Goal: Transaction & Acquisition: Purchase product/service

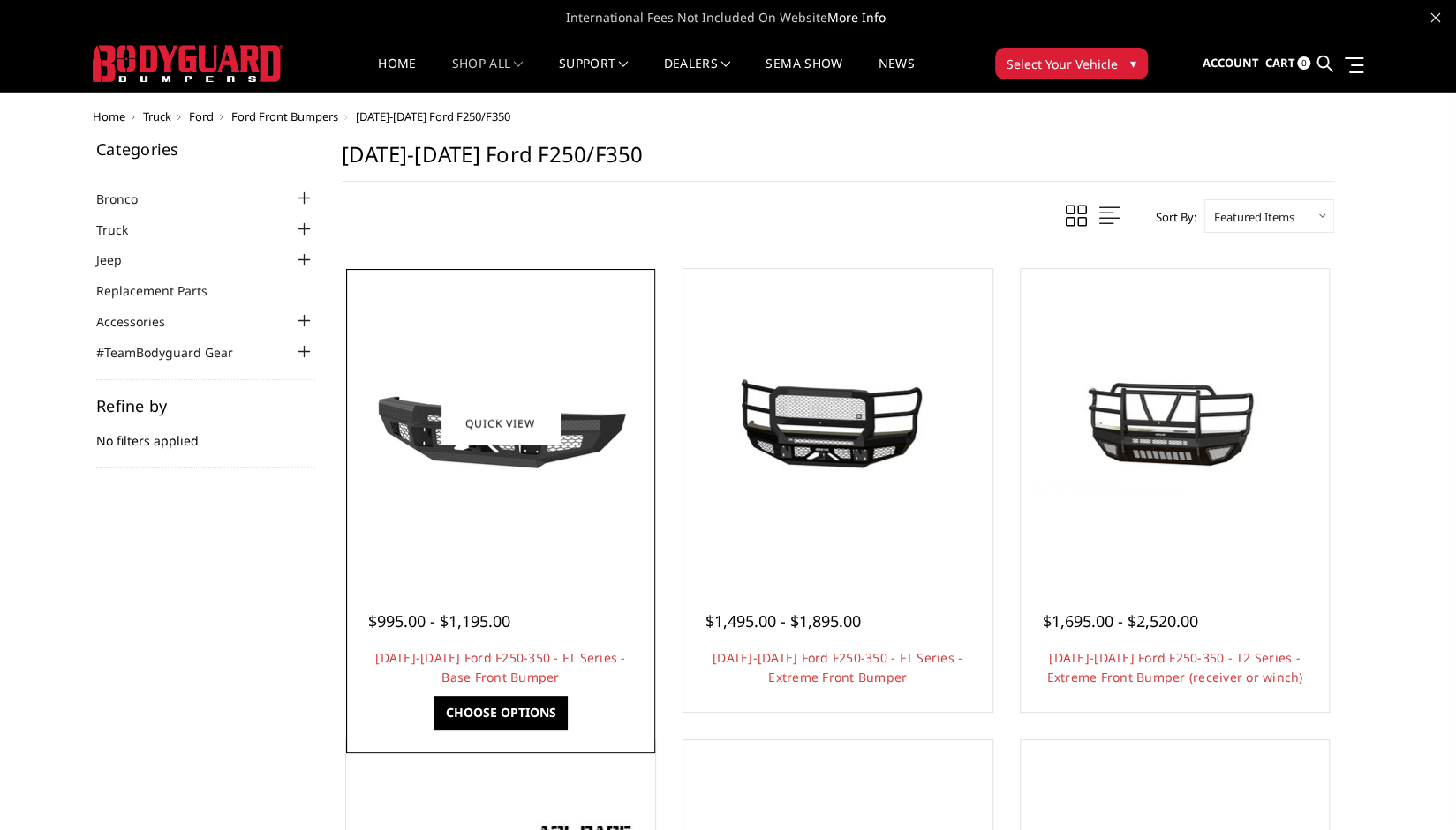
click at [480, 726] on link "Choose Options" at bounding box center [500, 713] width 133 height 34
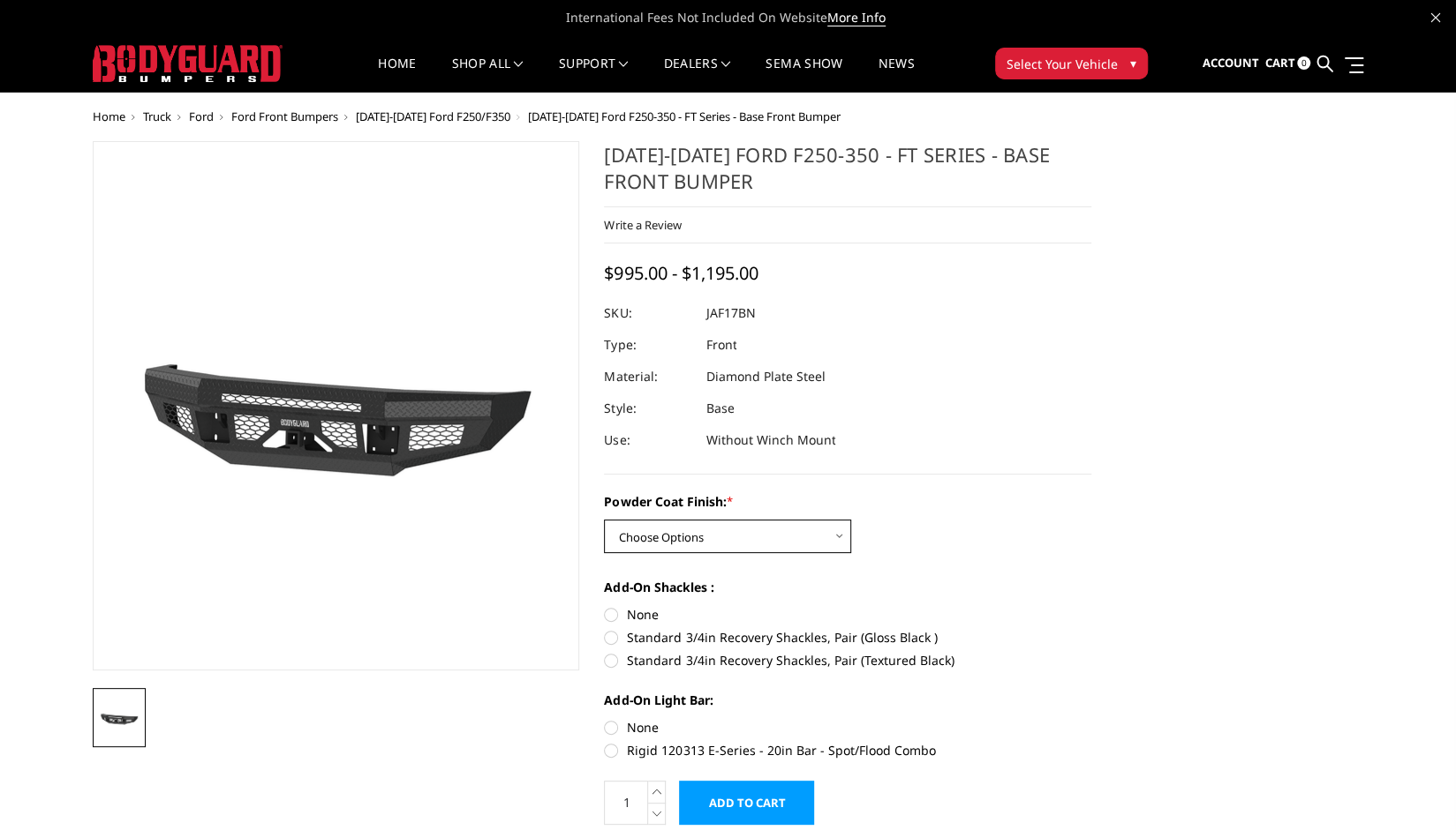
click at [723, 531] on select "Choose Options Bare Metal Gloss Black Powder Coat Textured Black Powder Coat" at bounding box center [727, 537] width 248 height 34
click at [604, 520] on select "Choose Options Bare Metal Gloss Black Powder Coat Textured Black Powder Coat" at bounding box center [727, 537] width 248 height 34
click at [652, 539] on select "Choose Options Bare Metal Gloss Black Powder Coat Textured Black Powder Coat" at bounding box center [727, 537] width 248 height 34
select select "3373"
click at [604, 520] on select "Choose Options Bare Metal Gloss Black Powder Coat Textured Black Powder Coat" at bounding box center [727, 537] width 248 height 34
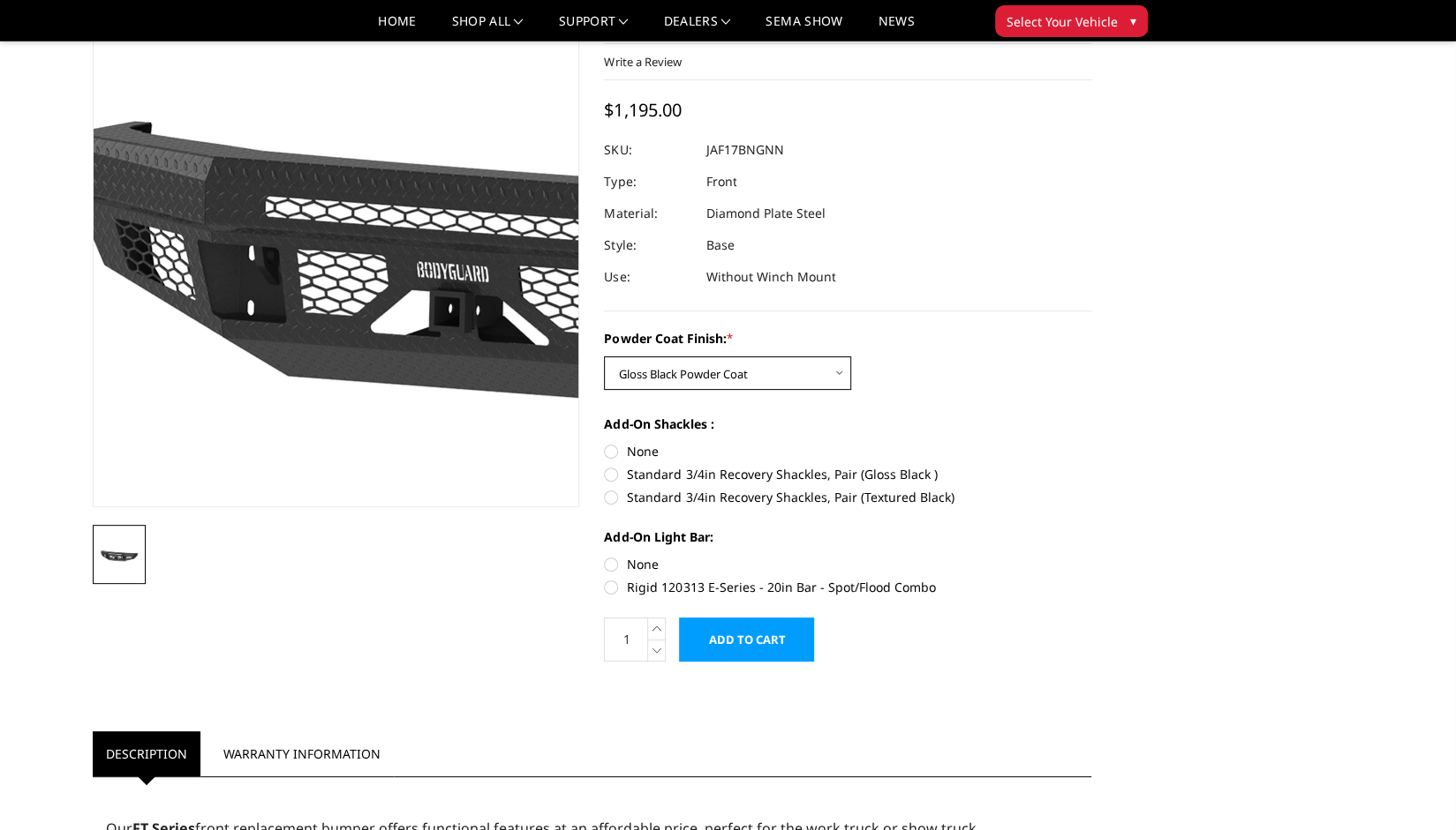
scroll to position [112, 0]
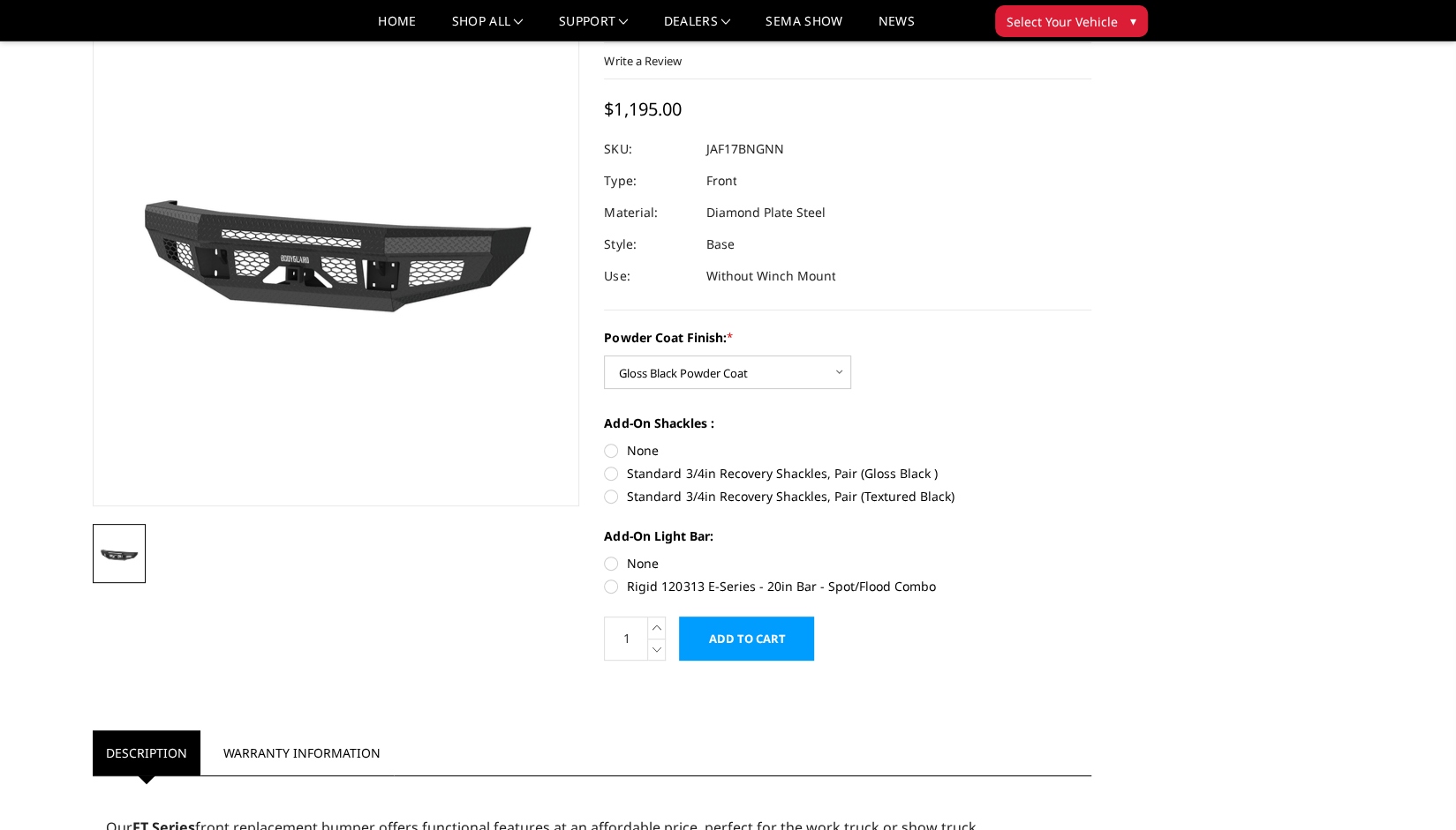
click at [615, 474] on label "Standard 3/4in Recovery Shackles, Pair (Gloss Black )" at bounding box center [847, 473] width 487 height 19
click at [1091, 442] on input "Standard 3/4in Recovery Shackles, Pair (Gloss Black )" at bounding box center [1091, 441] width 1 height 1
radio input "true"
click at [616, 584] on label "Rigid 120313 E-Series - 20in Bar - Spot/Flood Combo" at bounding box center [847, 586] width 487 height 19
click at [1091, 555] on input "Rigid 120313 E-Series - 20in Bar - Spot/Flood Combo" at bounding box center [1091, 555] width 1 height 1
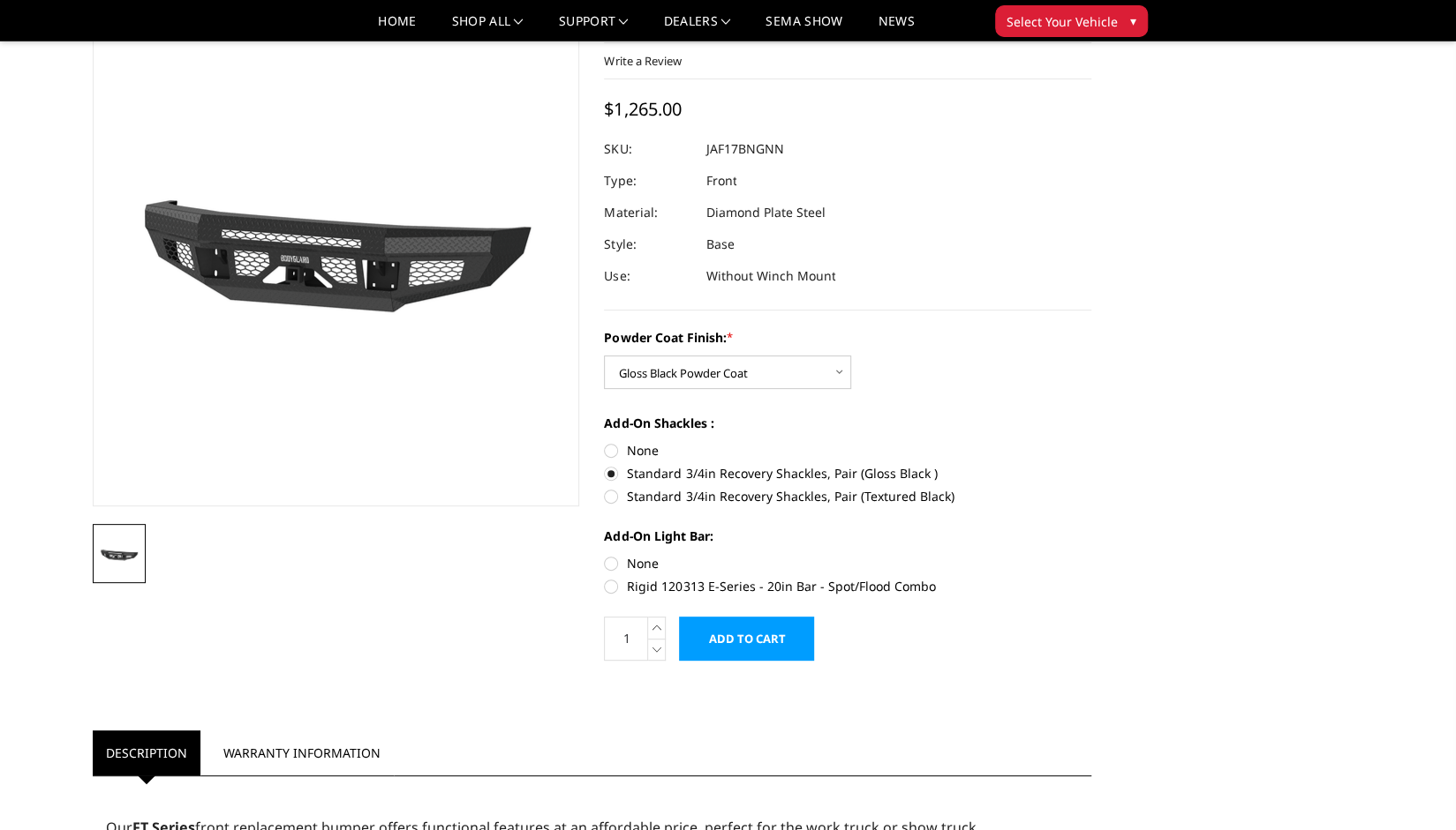
radio input "true"
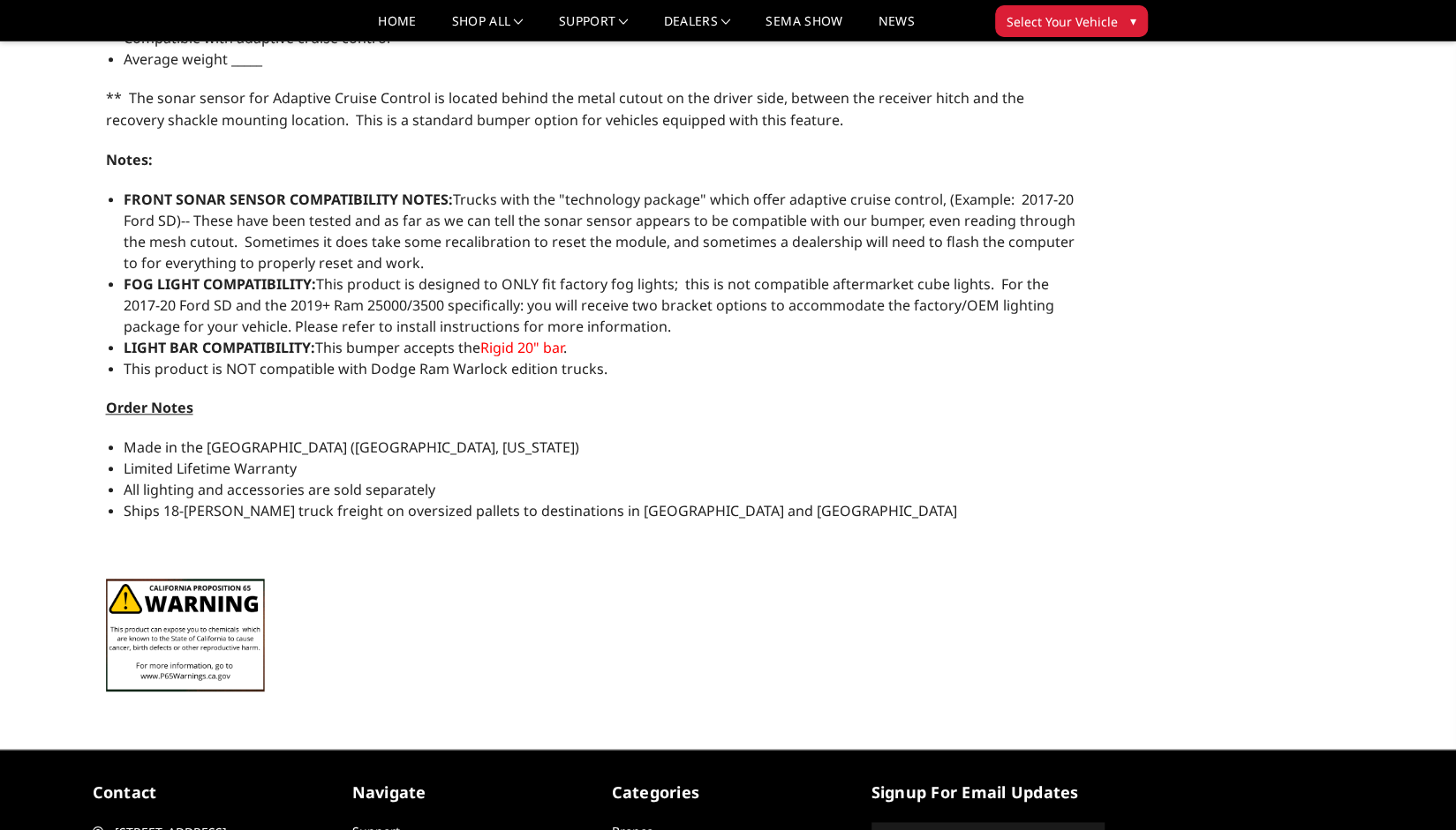
scroll to position [1027, 0]
